Goal: Book appointment/travel/reservation

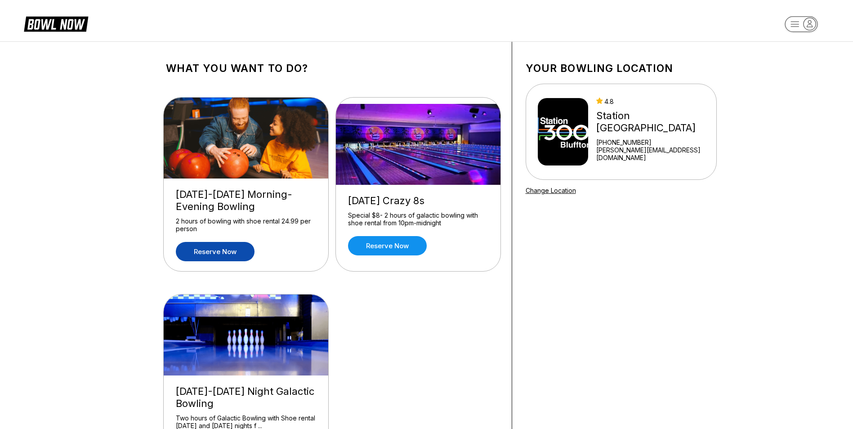
click at [239, 255] on link "Reserve now" at bounding box center [215, 251] width 79 height 19
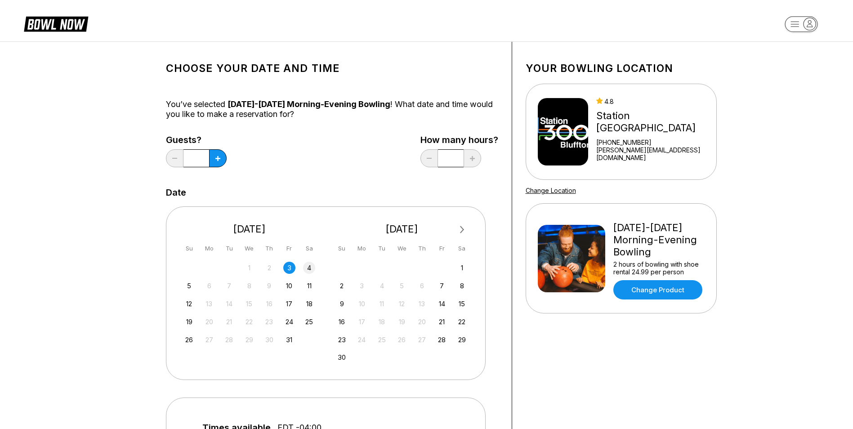
click at [314, 267] on div "4" at bounding box center [309, 268] width 12 height 12
click at [204, 155] on input "*" at bounding box center [197, 158] width 26 height 18
click at [219, 159] on button at bounding box center [218, 158] width 18 height 18
click at [219, 159] on icon at bounding box center [217, 158] width 5 height 5
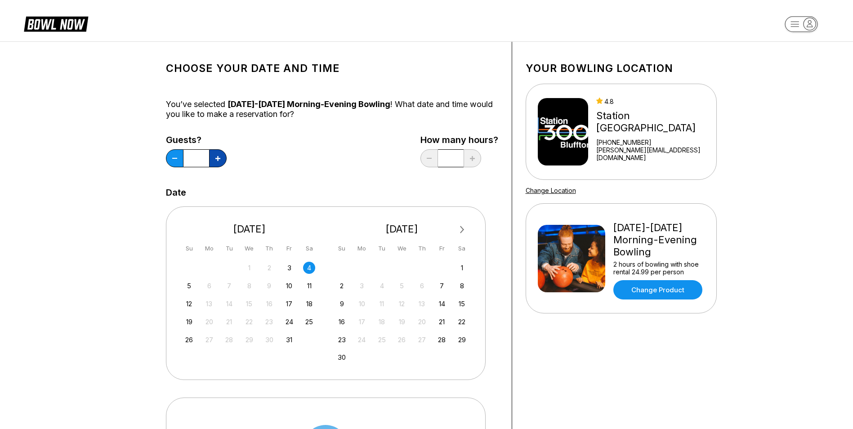
click at [217, 158] on icon at bounding box center [217, 158] width 5 height 5
click at [216, 157] on icon at bounding box center [217, 158] width 5 height 5
drag, startPoint x: 216, startPoint y: 157, endPoint x: 220, endPoint y: 160, distance: 5.1
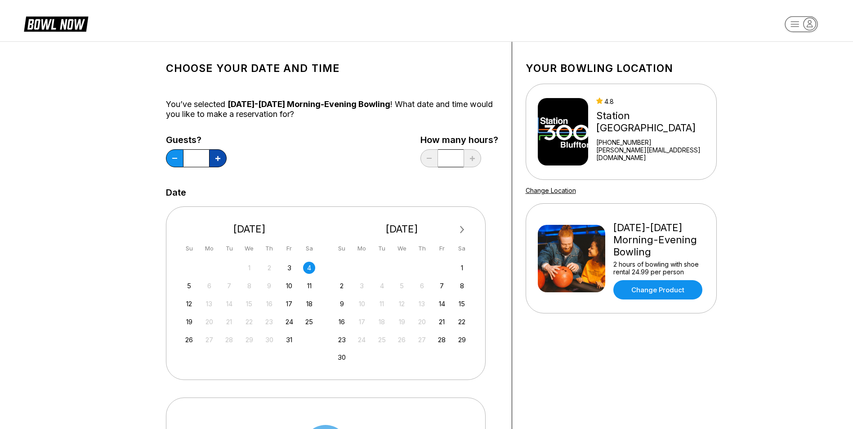
click at [221, 160] on button at bounding box center [218, 158] width 18 height 18
click at [220, 160] on button at bounding box center [218, 158] width 18 height 18
click at [219, 159] on icon at bounding box center [217, 158] width 5 height 5
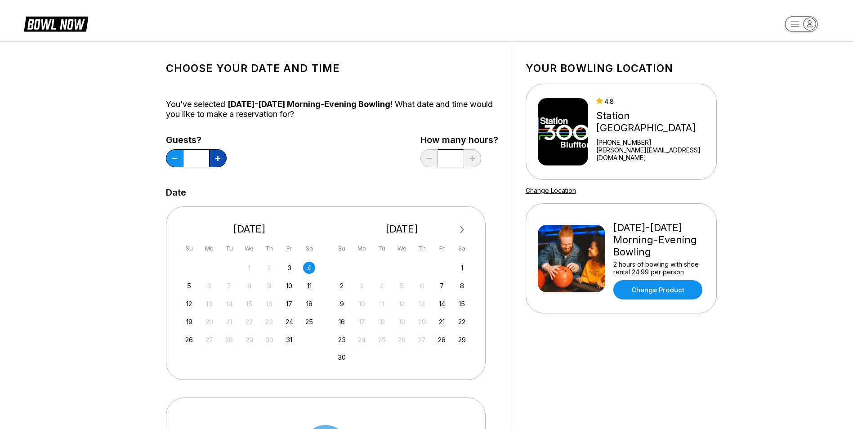
click at [219, 159] on icon at bounding box center [217, 158] width 5 height 5
click at [217, 159] on icon at bounding box center [217, 158] width 5 height 5
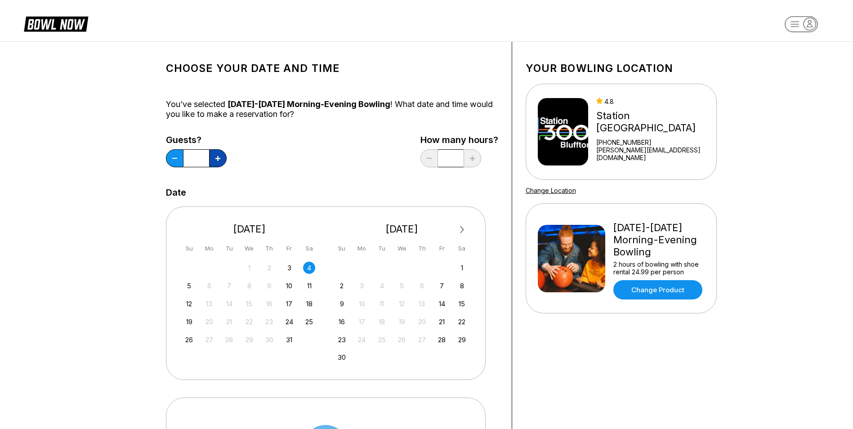
click at [217, 159] on icon at bounding box center [217, 158] width 5 height 5
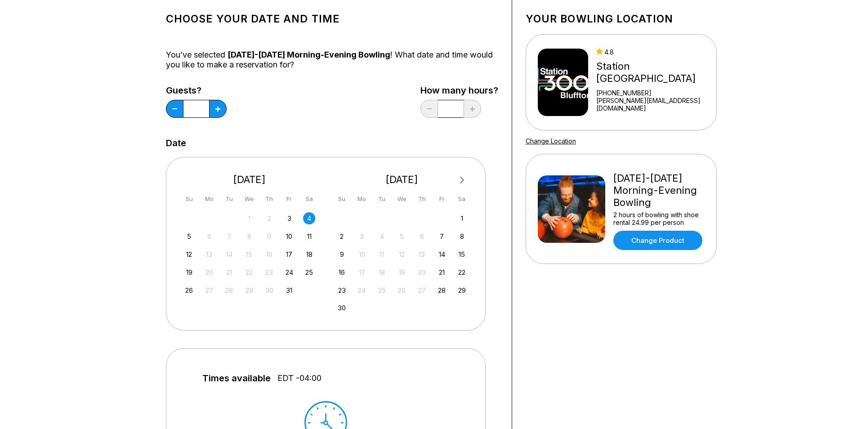
scroll to position [45, 0]
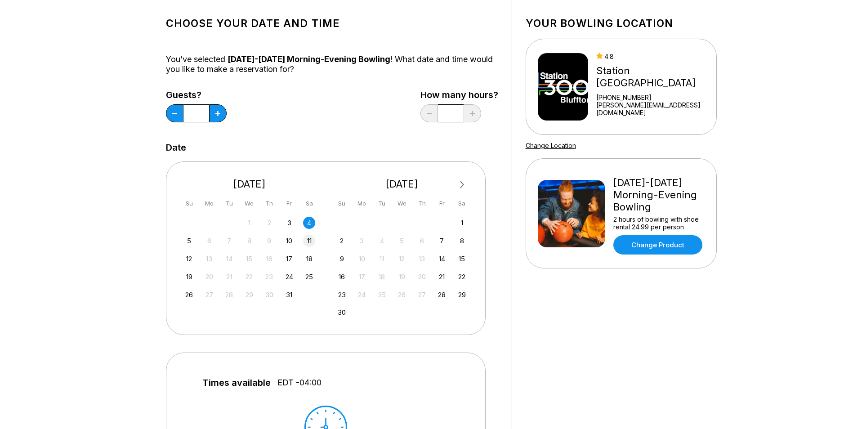
click at [306, 237] on div "11" at bounding box center [309, 241] width 12 height 12
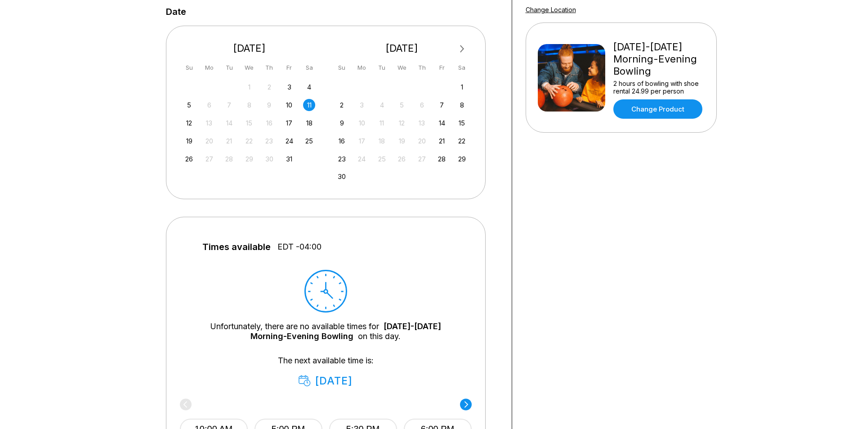
scroll to position [180, 0]
click at [311, 122] on div "18" at bounding box center [309, 124] width 12 height 12
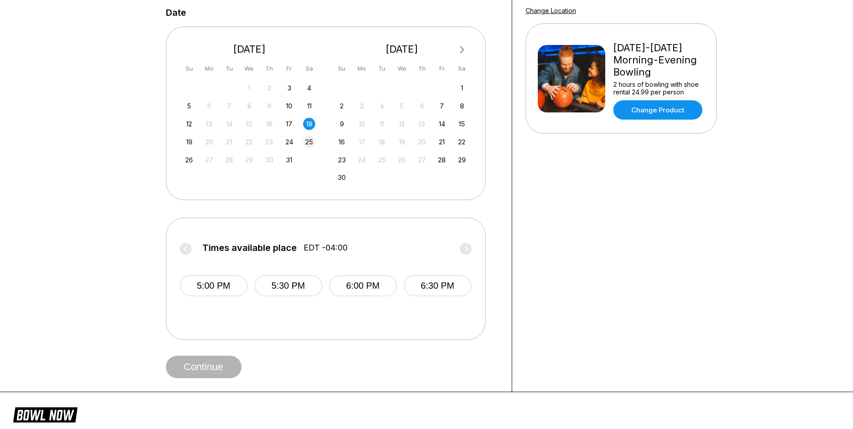
click at [307, 141] on div "25" at bounding box center [309, 142] width 12 height 12
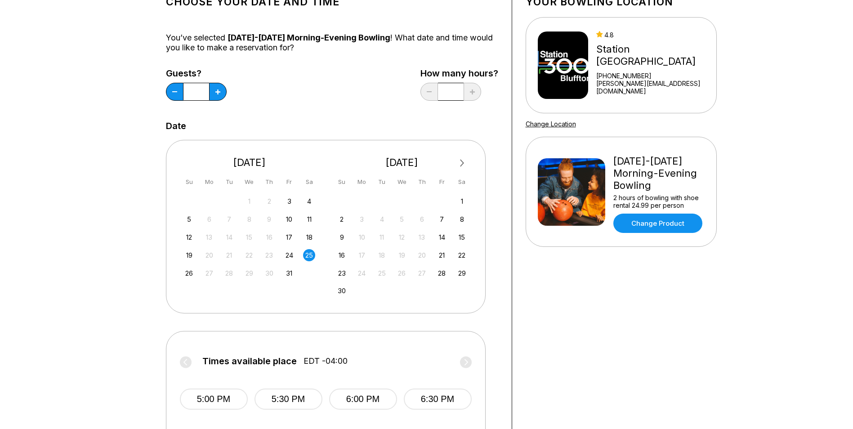
scroll to position [0, 0]
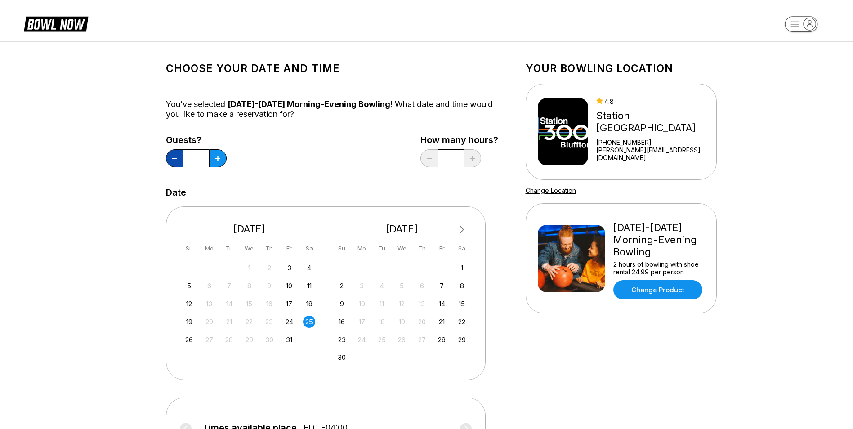
click at [179, 152] on button at bounding box center [175, 158] width 18 height 18
click at [180, 152] on button at bounding box center [175, 158] width 18 height 18
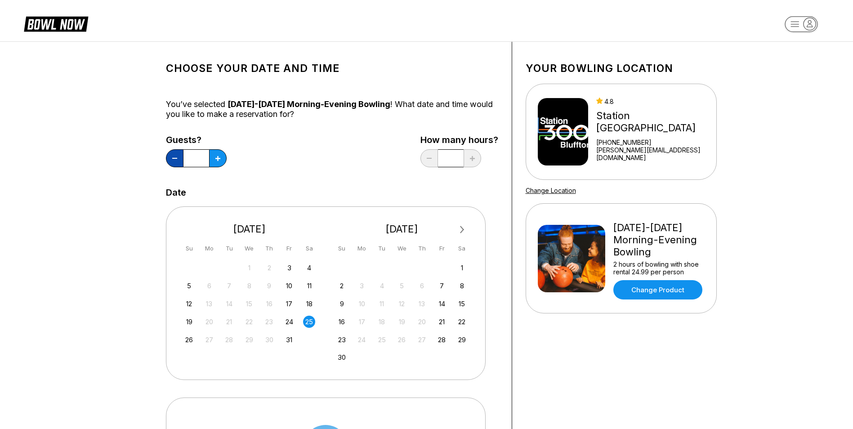
type input "**"
click at [351, 165] on div "Guests? ** How many hours? *" at bounding box center [332, 153] width 332 height 37
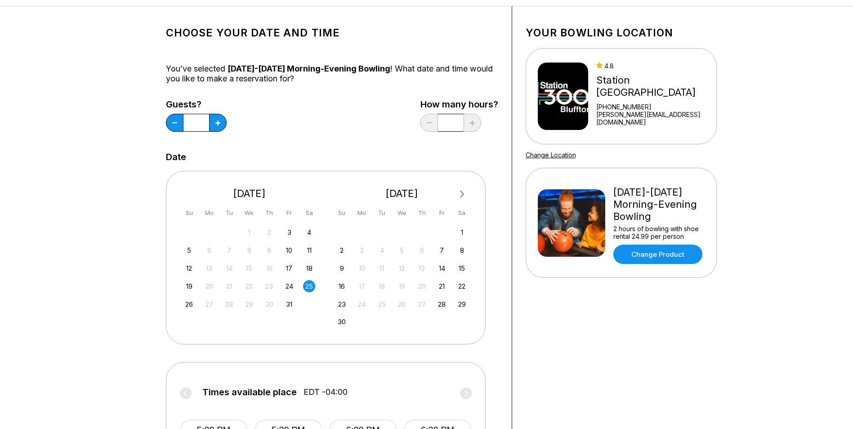
scroll to position [90, 0]
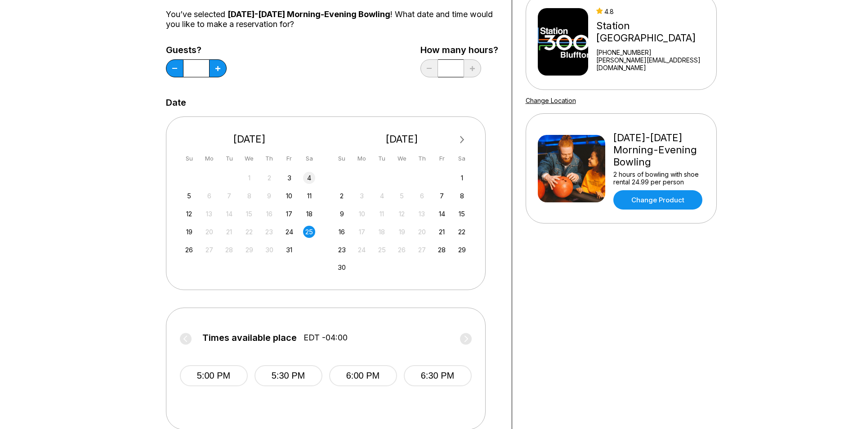
click at [312, 177] on div "4" at bounding box center [309, 178] width 12 height 12
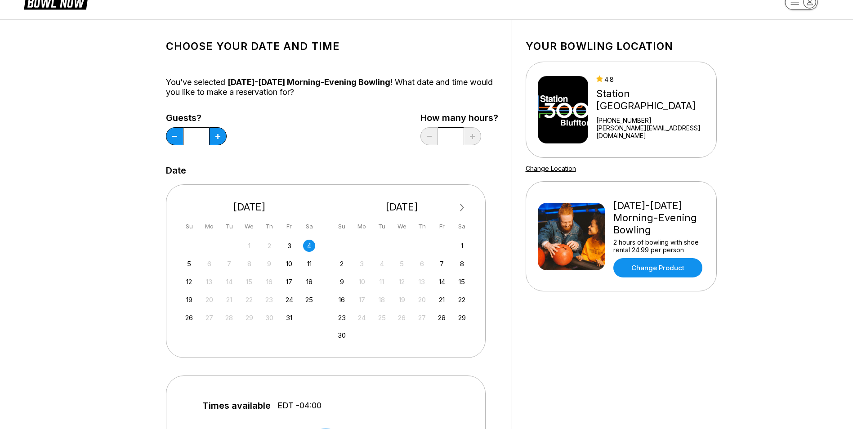
scroll to position [0, 0]
